Goal: Go to known website: Go to known website

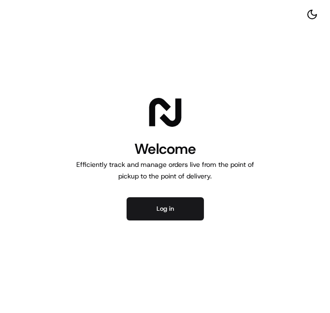
click at [174, 195] on div "Welcome Efficiently track and manage orders live from the point of pickup to th…" at bounding box center [165, 156] width 330 height 313
click at [172, 211] on button "Log in" at bounding box center [164, 208] width 77 height 23
